Goal: Information Seeking & Learning: Compare options

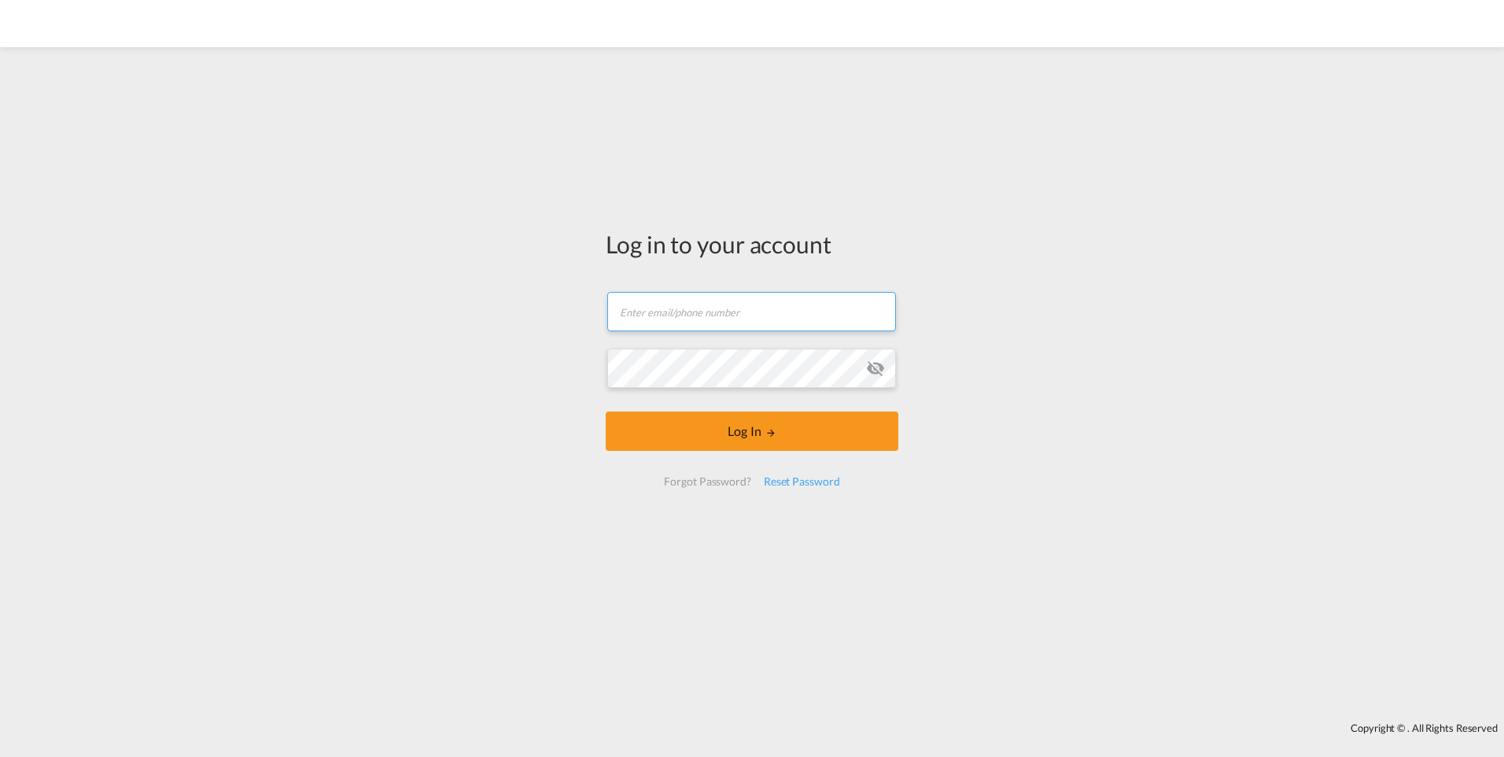
click at [736, 307] on input "text" at bounding box center [751, 311] width 289 height 39
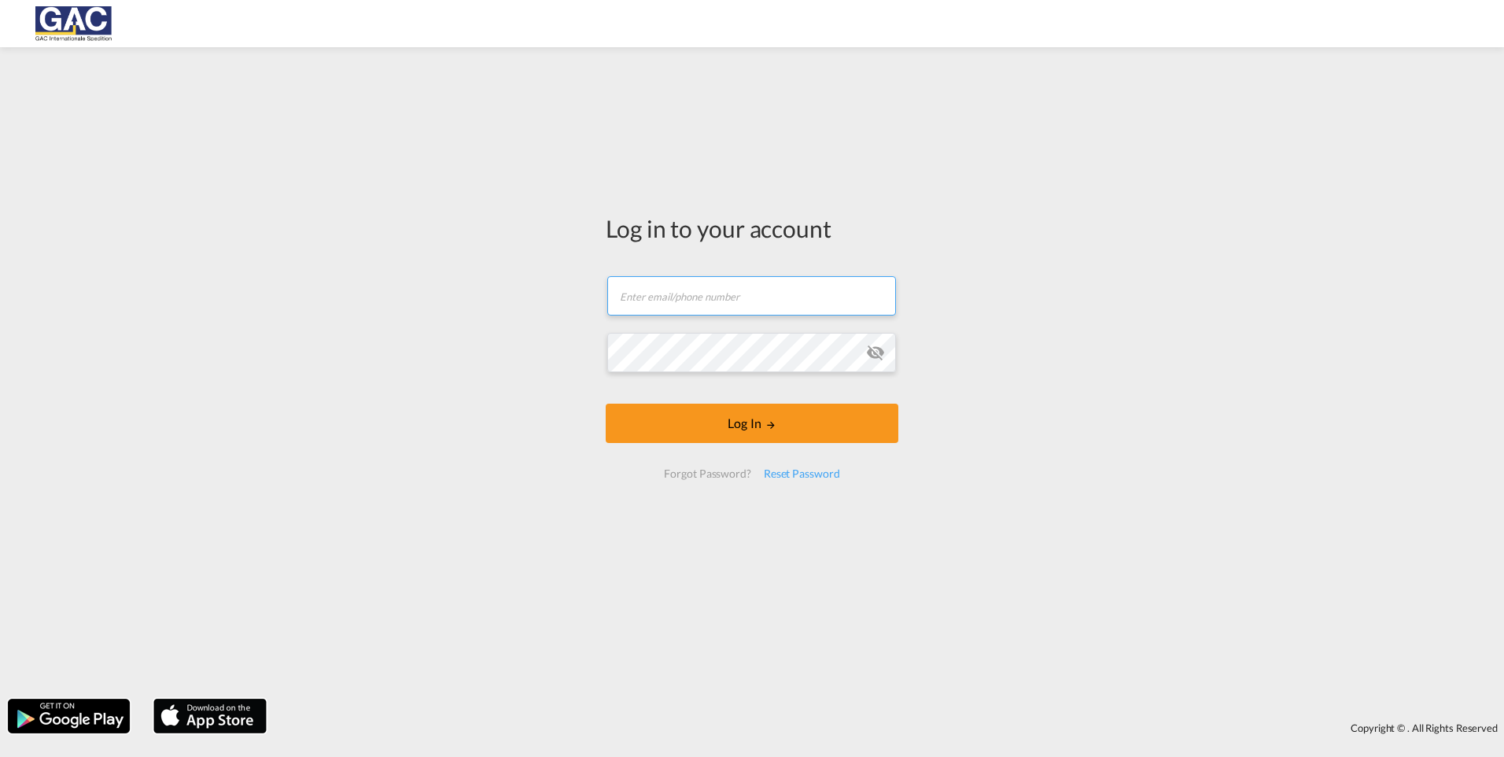
type input "[PERSON_NAME][EMAIL_ADDRESS][DOMAIN_NAME]"
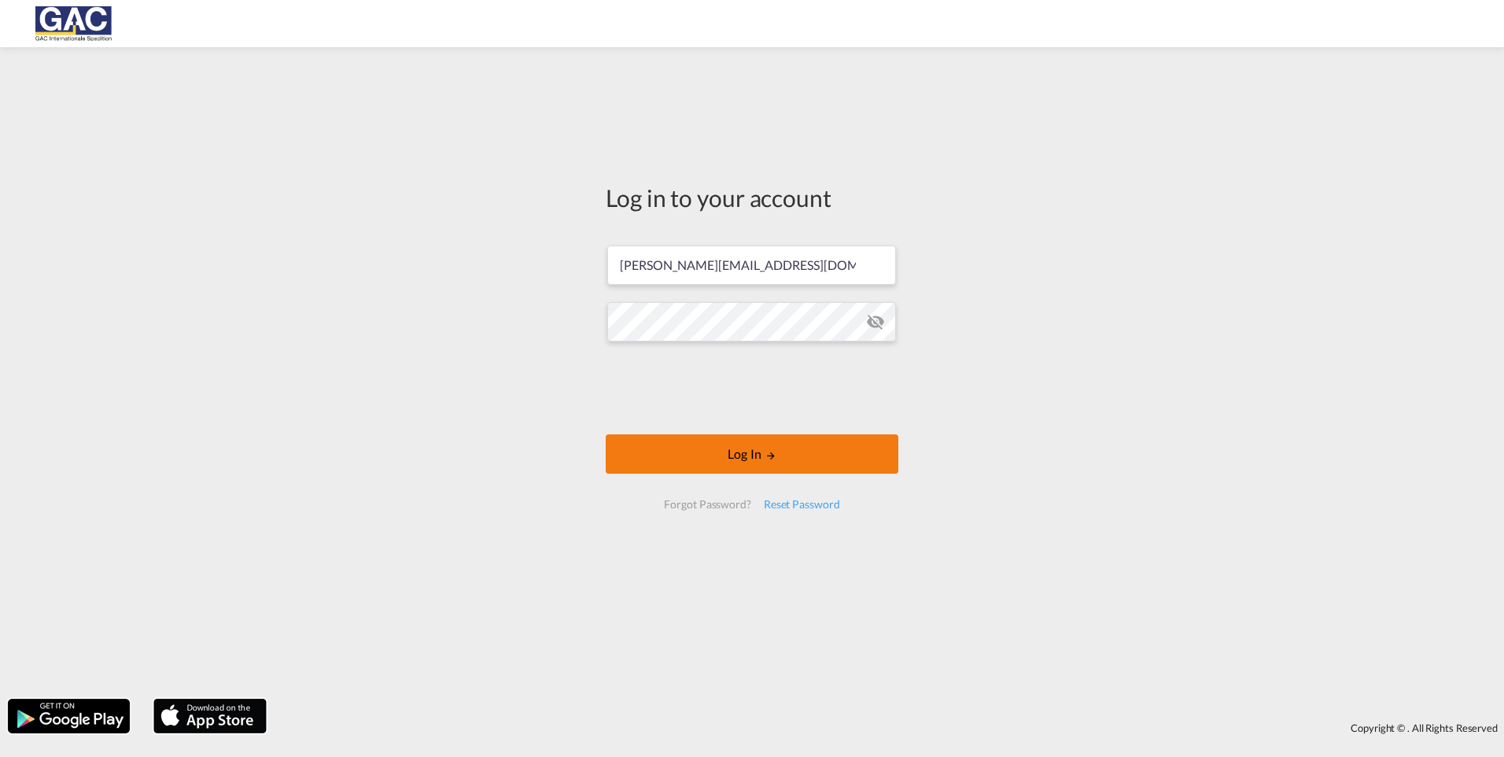
click at [775, 455] on md-icon "LOGIN" at bounding box center [770, 455] width 11 height 11
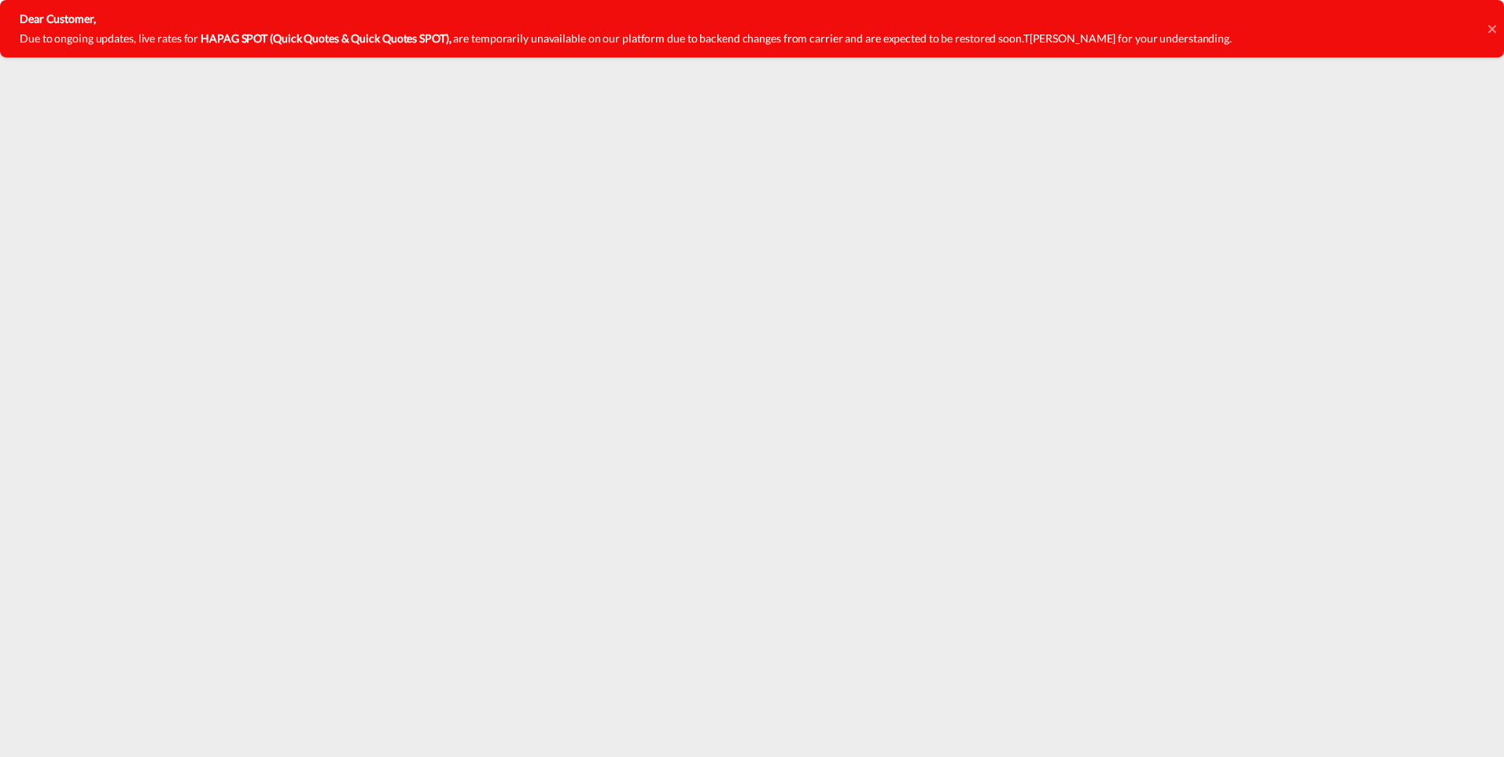
click at [1488, 31] on icon at bounding box center [1492, 29] width 8 height 13
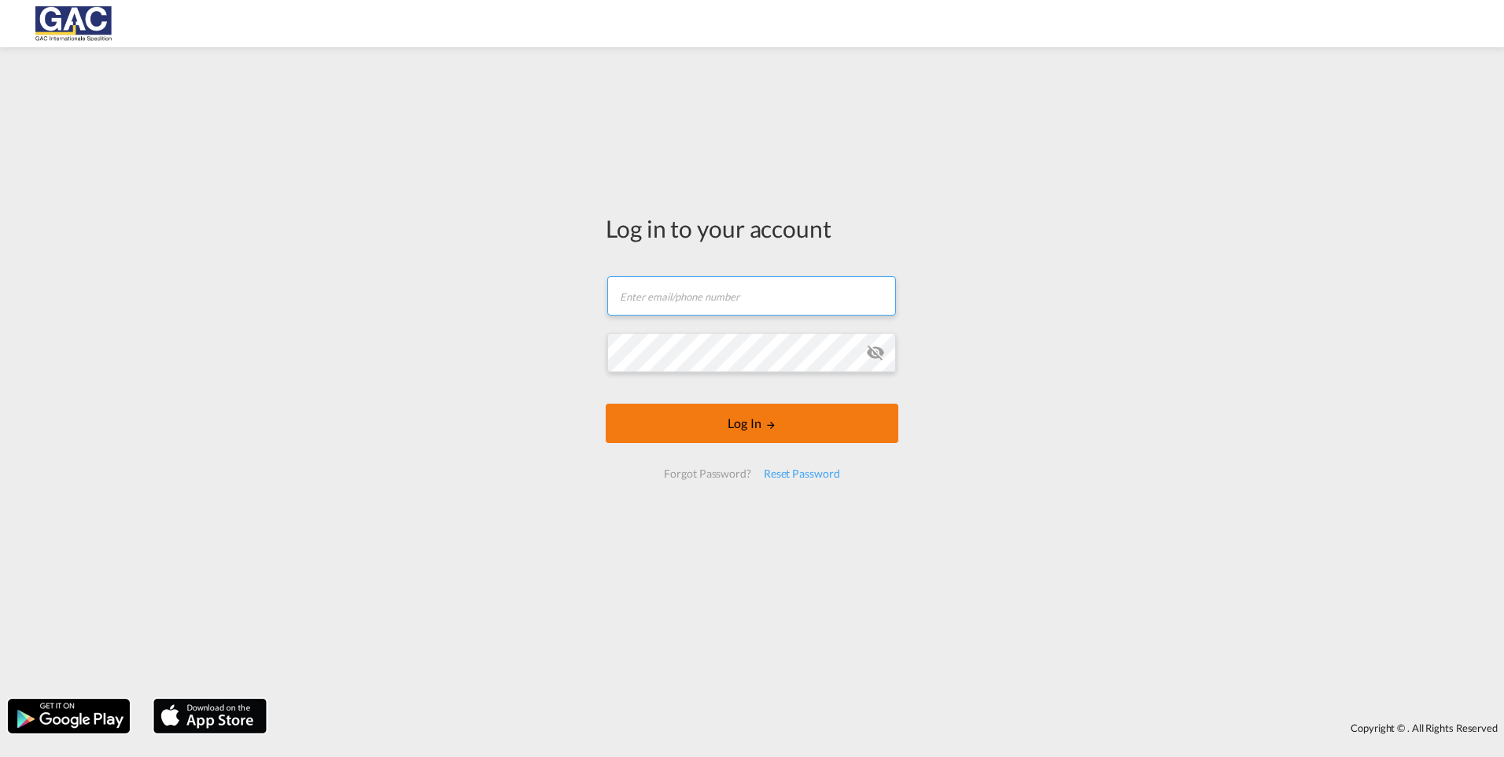
type input "[PERSON_NAME][EMAIL_ADDRESS][DOMAIN_NAME]"
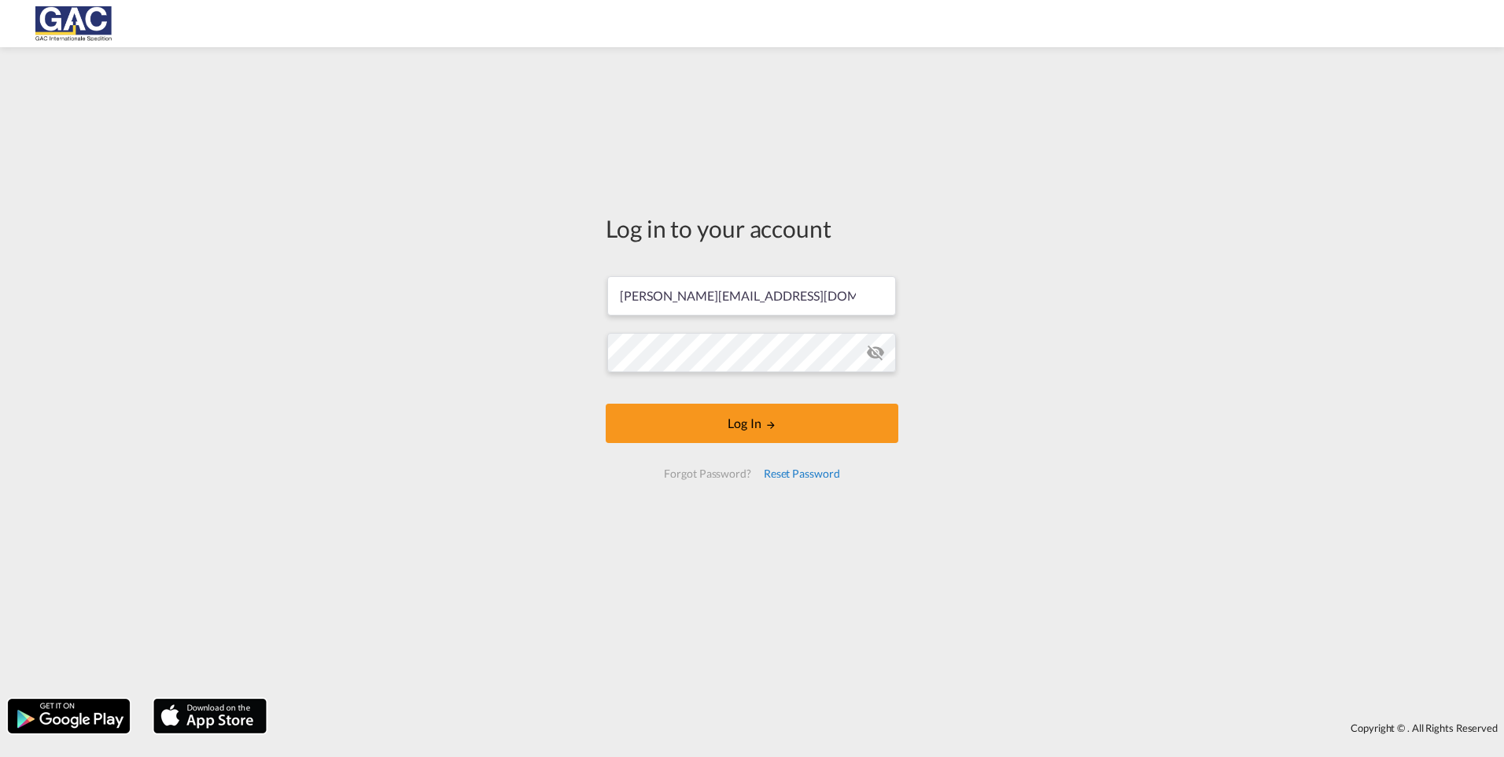
click at [750, 427] on body "Rate Search Quotes My Rate Files Rate Search Quotes My Rate Files" at bounding box center [752, 378] width 1504 height 757
